Goal: Task Accomplishment & Management: Use online tool/utility

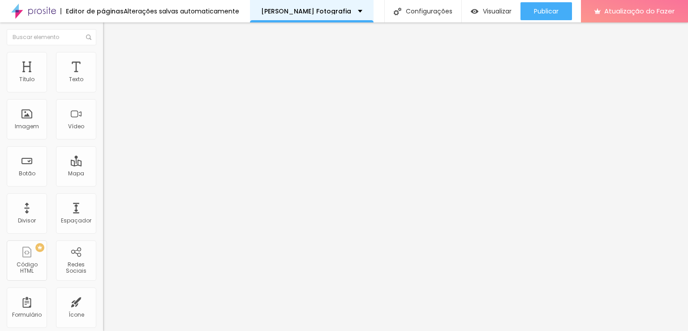
click at [349, 10] on div "[PERSON_NAME] Fotografia" at bounding box center [311, 11] width 101 height 6
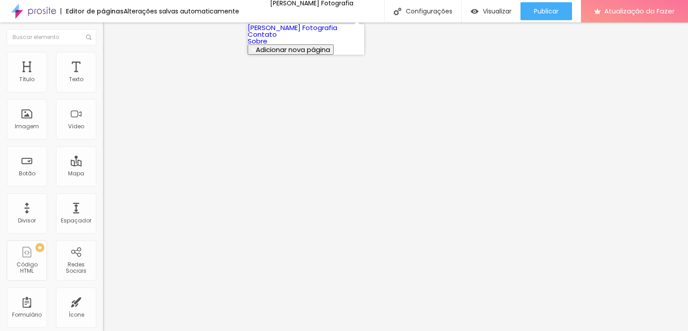
click at [111, 62] on font "Estilo" at bounding box center [118, 58] width 14 height 8
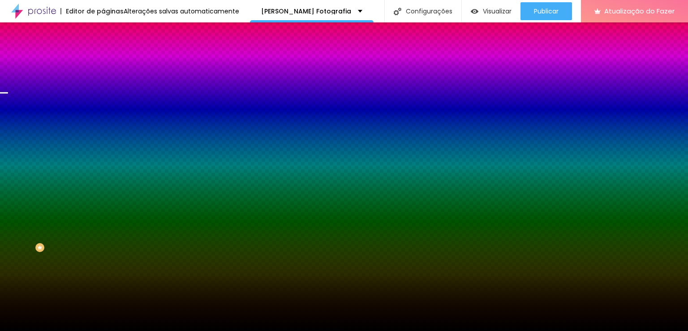
click at [108, 82] on font "Trocar imagem" at bounding box center [129, 79] width 43 height 8
click at [103, 88] on font "Efeito da Imagem" at bounding box center [127, 84] width 49 height 8
click at [103, 93] on span "Paralaxe" at bounding box center [115, 90] width 24 height 8
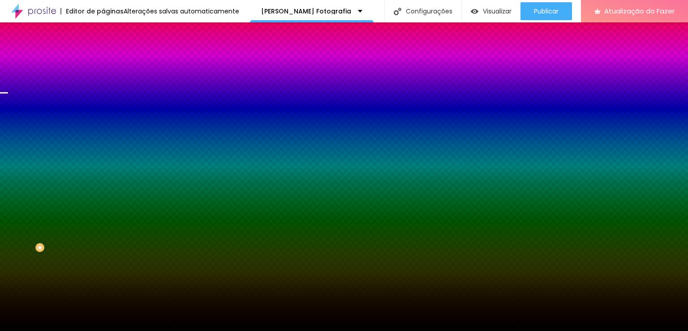
click at [103, 93] on span "Paralaxe" at bounding box center [115, 90] width 24 height 8
click at [108, 82] on font "Trocar imagem" at bounding box center [129, 79] width 43 height 8
click at [152, 81] on img at bounding box center [154, 77] width 5 height 5
click at [103, 78] on div "Imagem de fundo Trocar imagem Efeito da Imagem Paralaxe Nenhum Paralaxe Cor de …" at bounding box center [154, 128] width 103 height 116
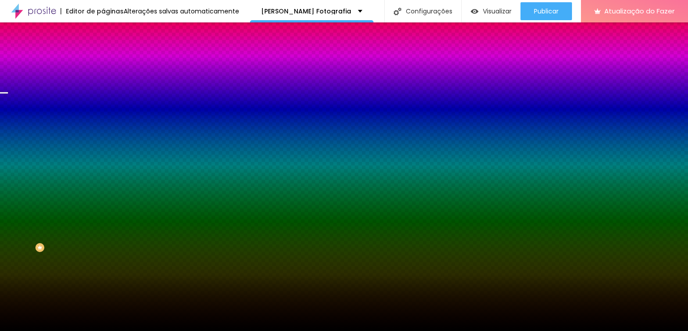
click at [110, 30] on img "button" at bounding box center [113, 32] width 7 height 7
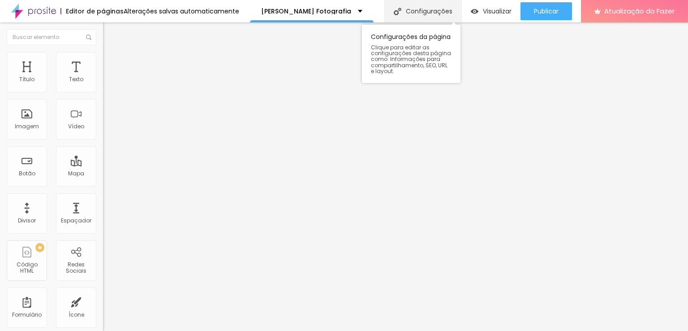
click at [417, 13] on font "Configurações" at bounding box center [429, 11] width 47 height 9
